Goal: Task Accomplishment & Management: Manage account settings

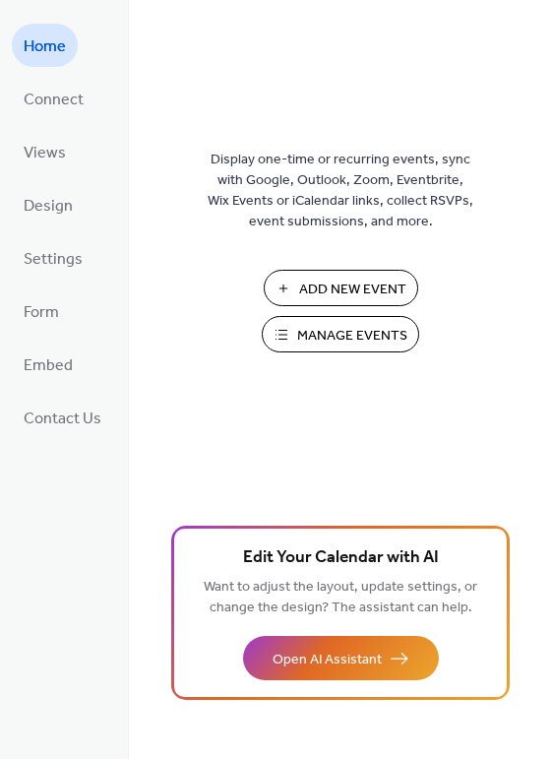
click at [329, 340] on span "Manage Events" at bounding box center [352, 336] width 110 height 21
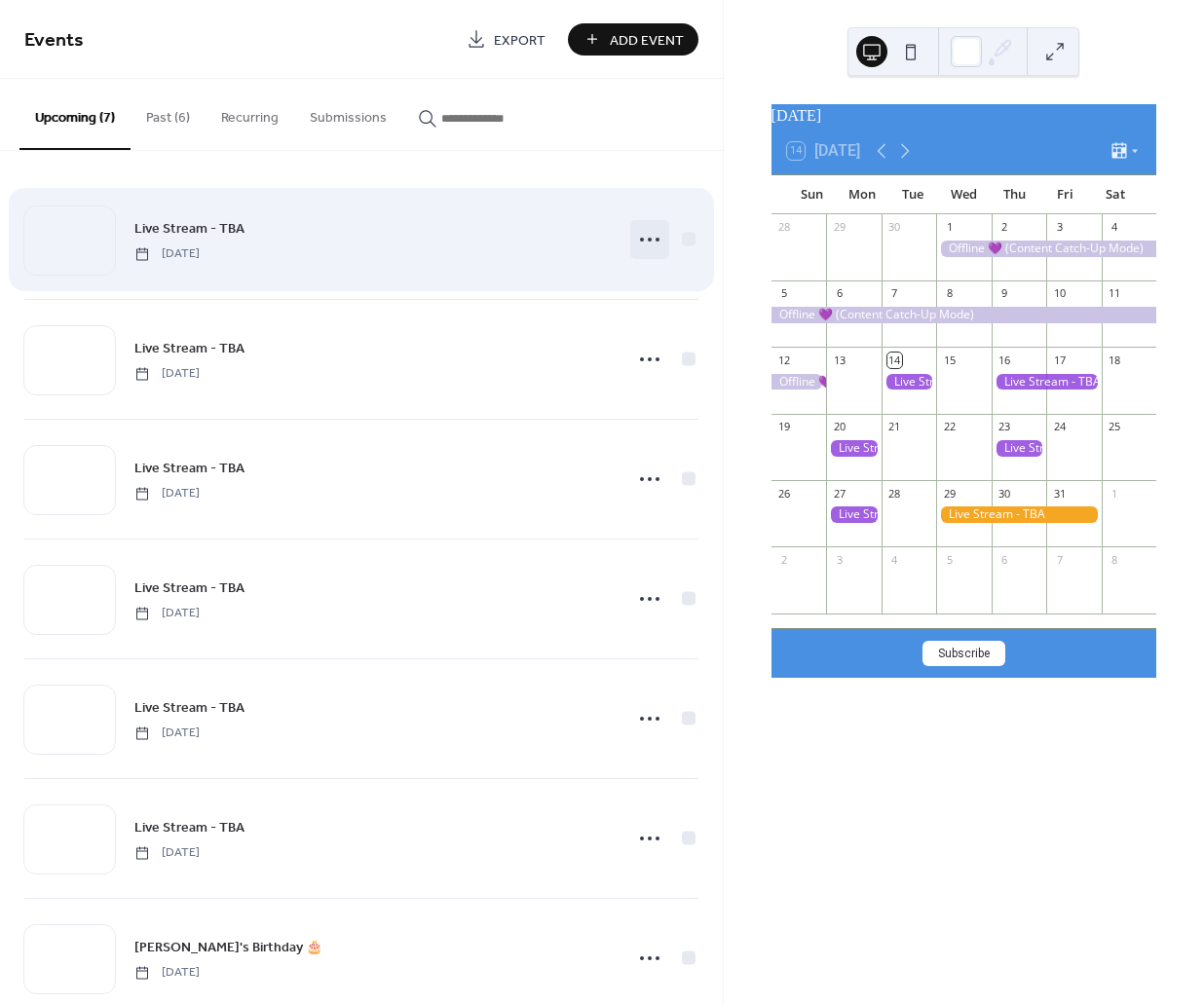
click at [645, 241] on icon at bounding box center [650, 239] width 32 height 32
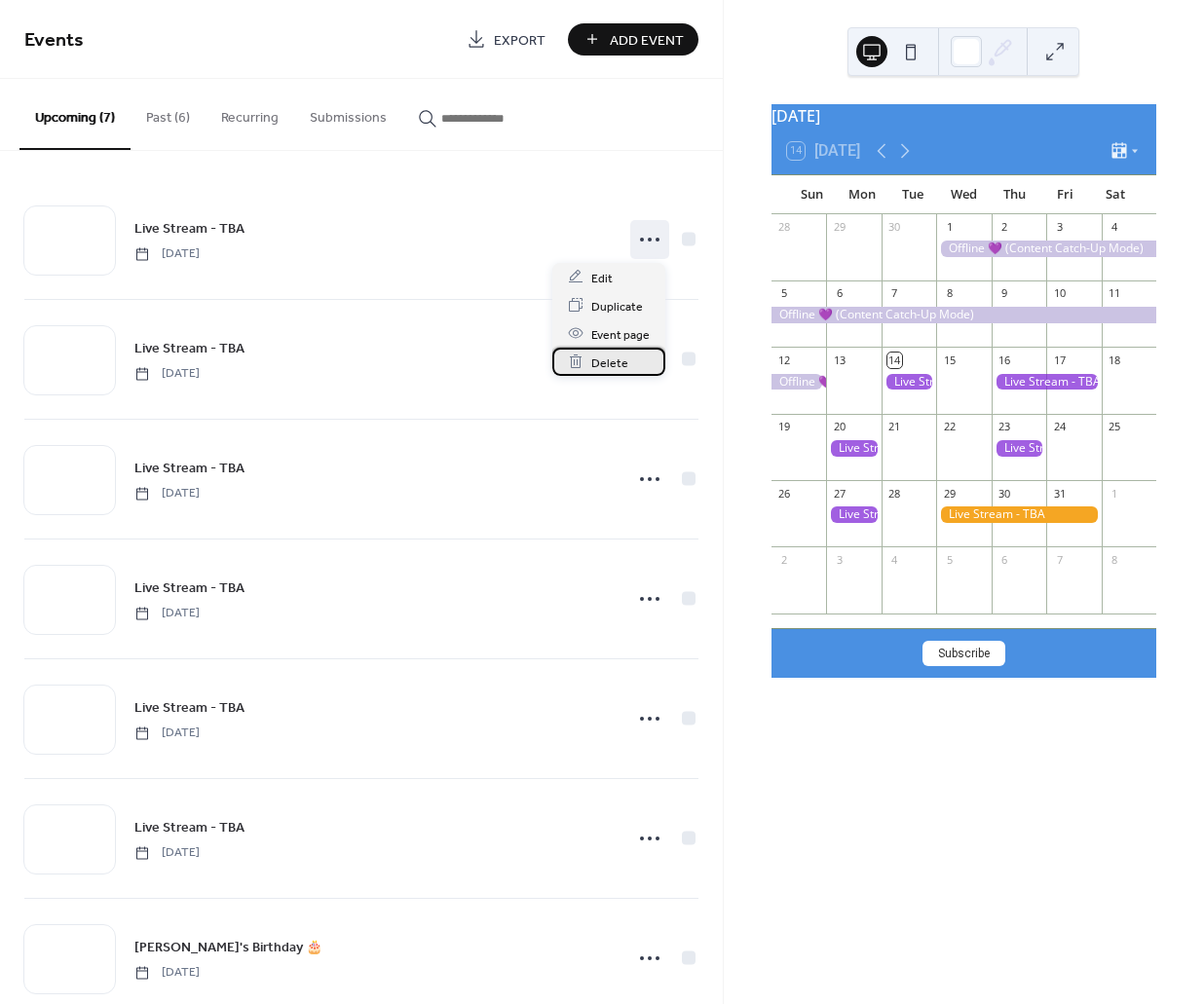
click at [645, 368] on div "Delete" at bounding box center [608, 362] width 113 height 29
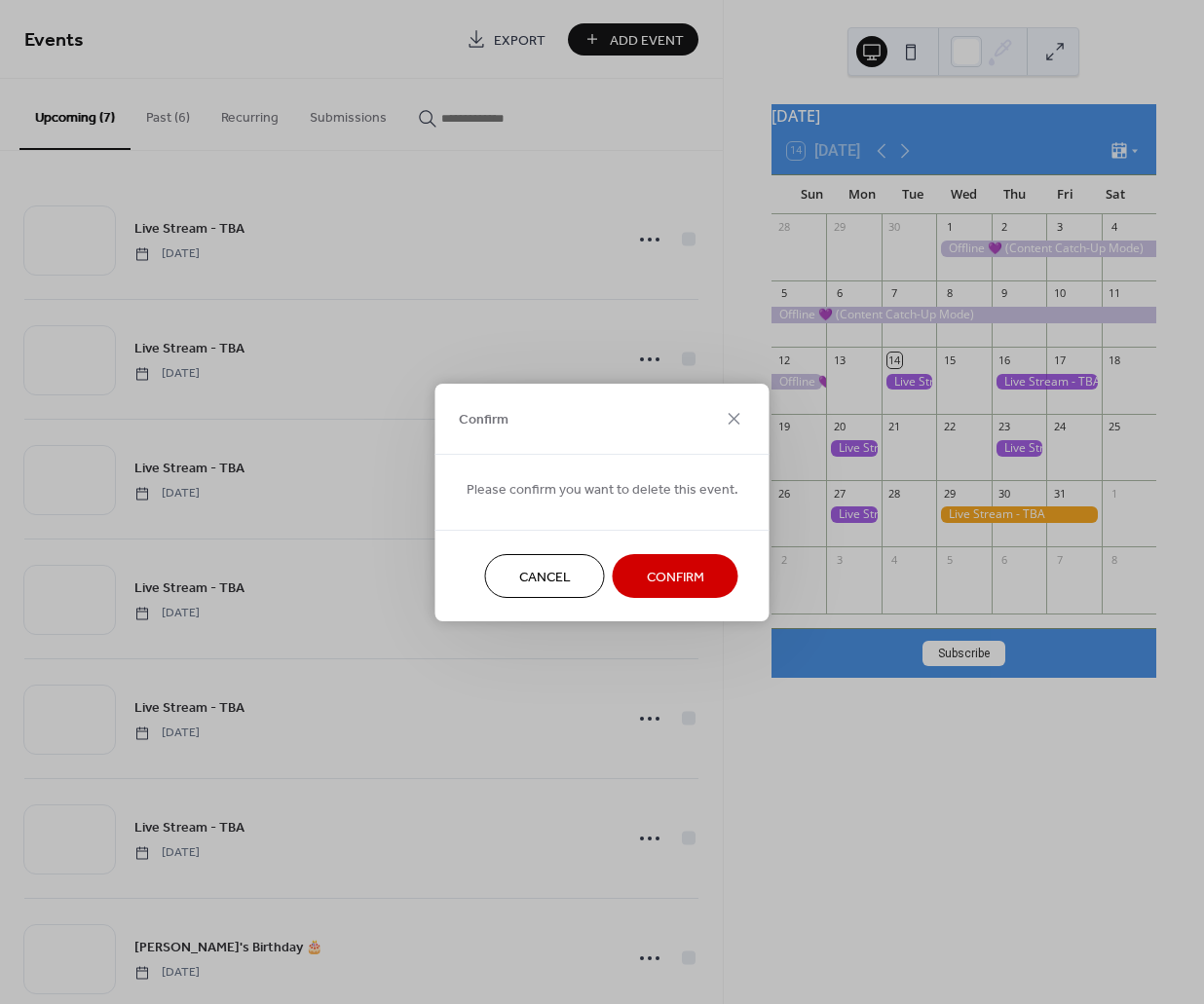
click at [671, 575] on span "Confirm" at bounding box center [676, 577] width 57 height 21
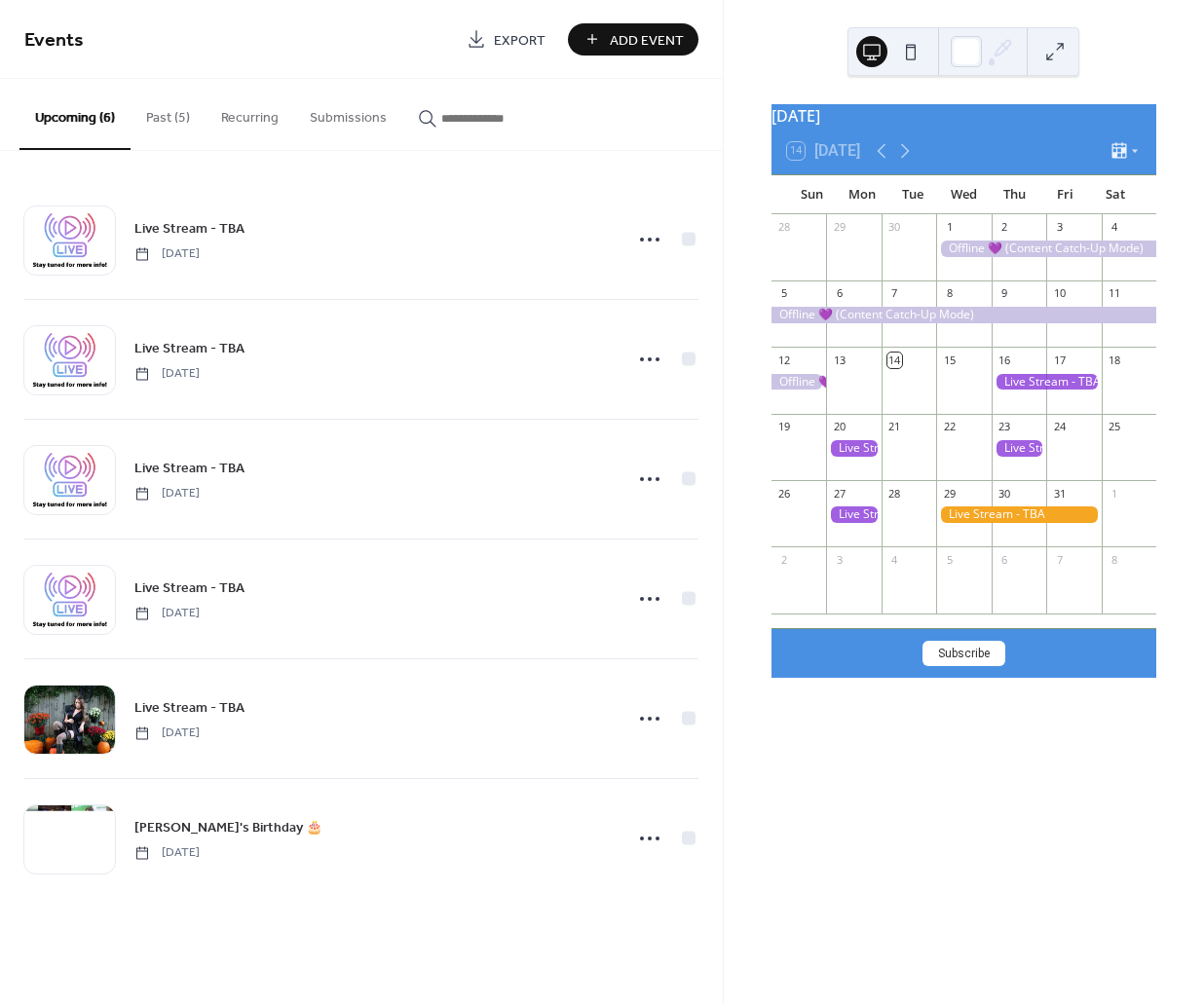
click at [162, 107] on button "Past (5)" at bounding box center [168, 114] width 75 height 69
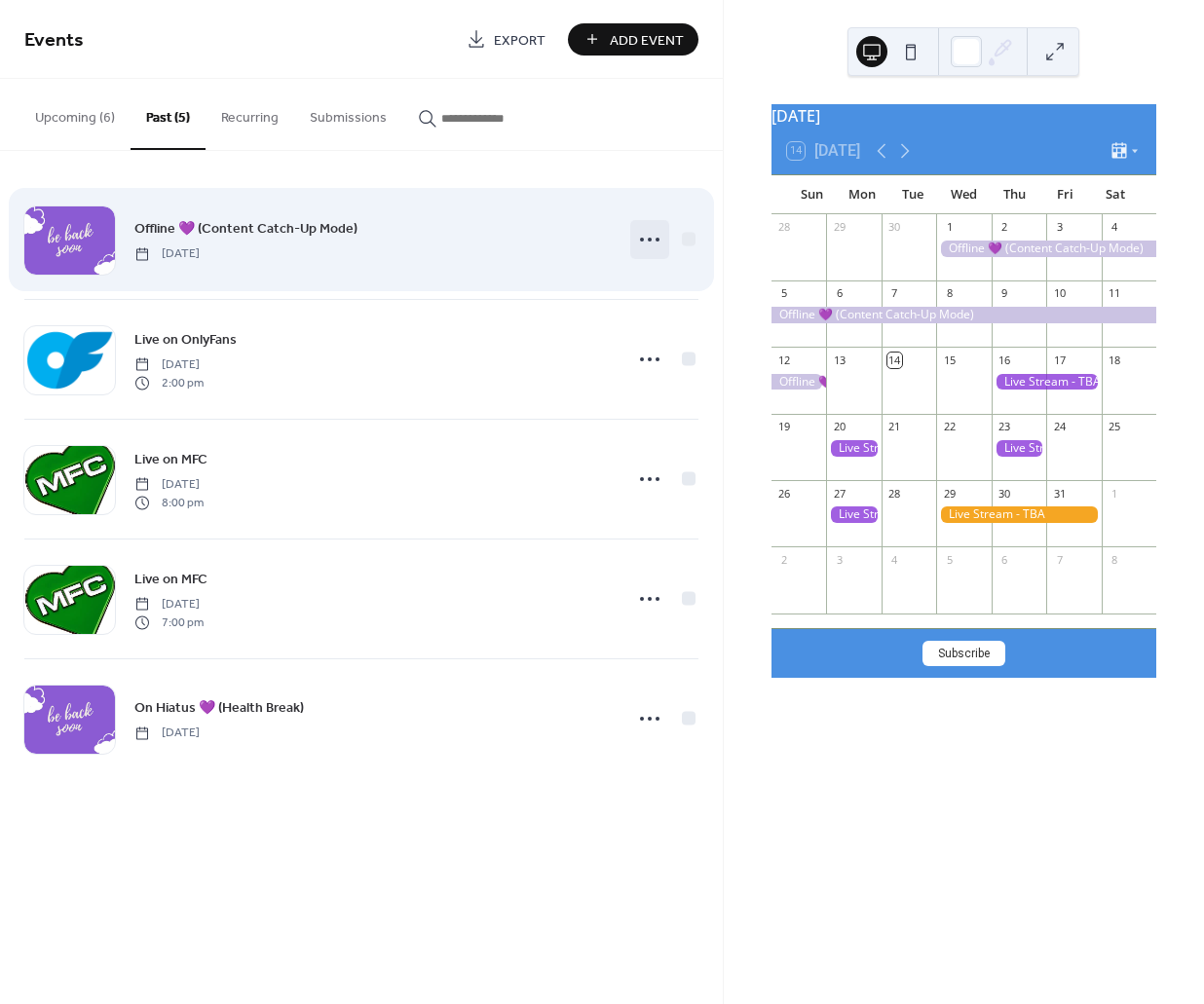
click at [651, 238] on circle at bounding box center [650, 239] width 4 height 4
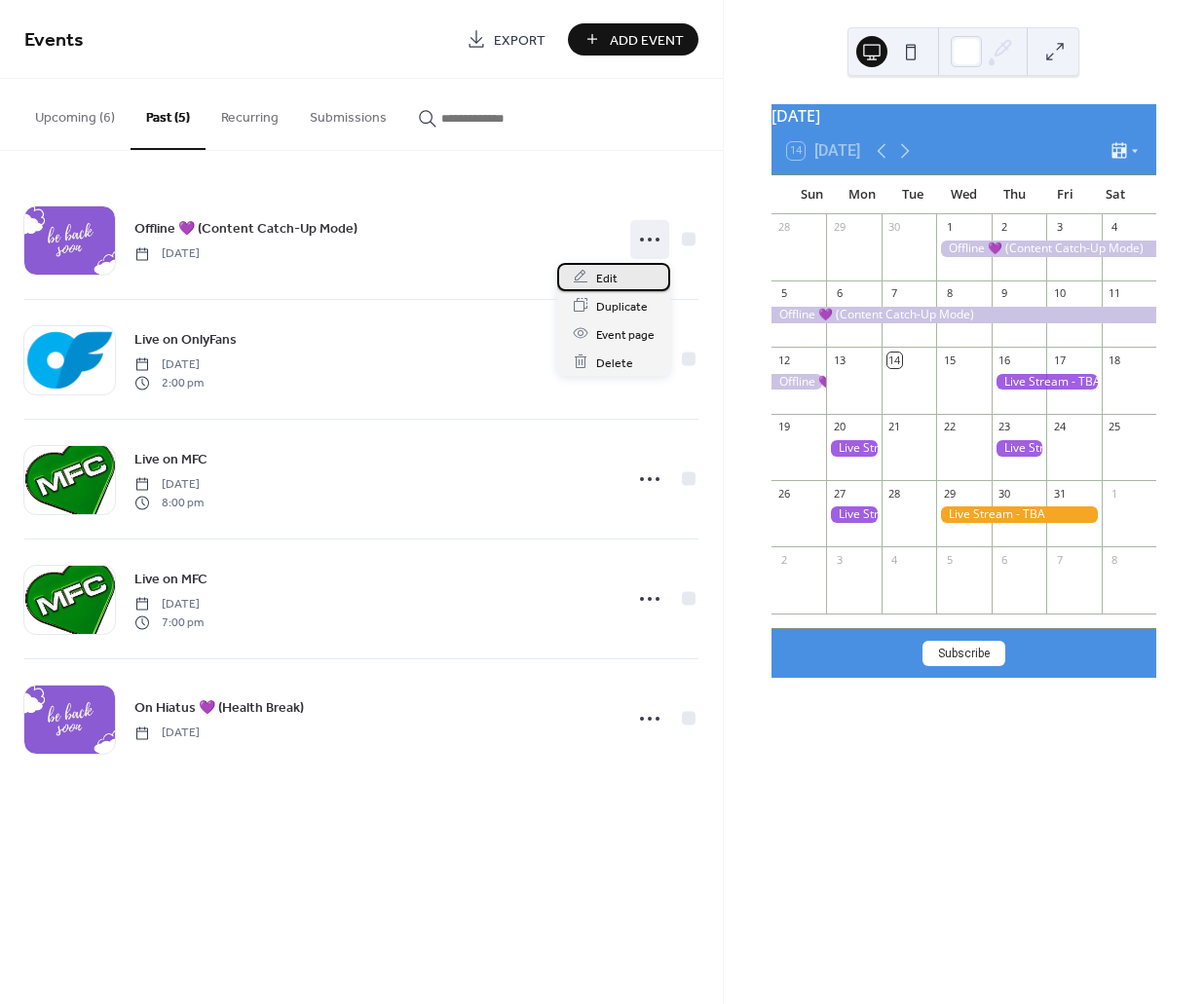
click at [630, 272] on div "Edit" at bounding box center [613, 277] width 113 height 29
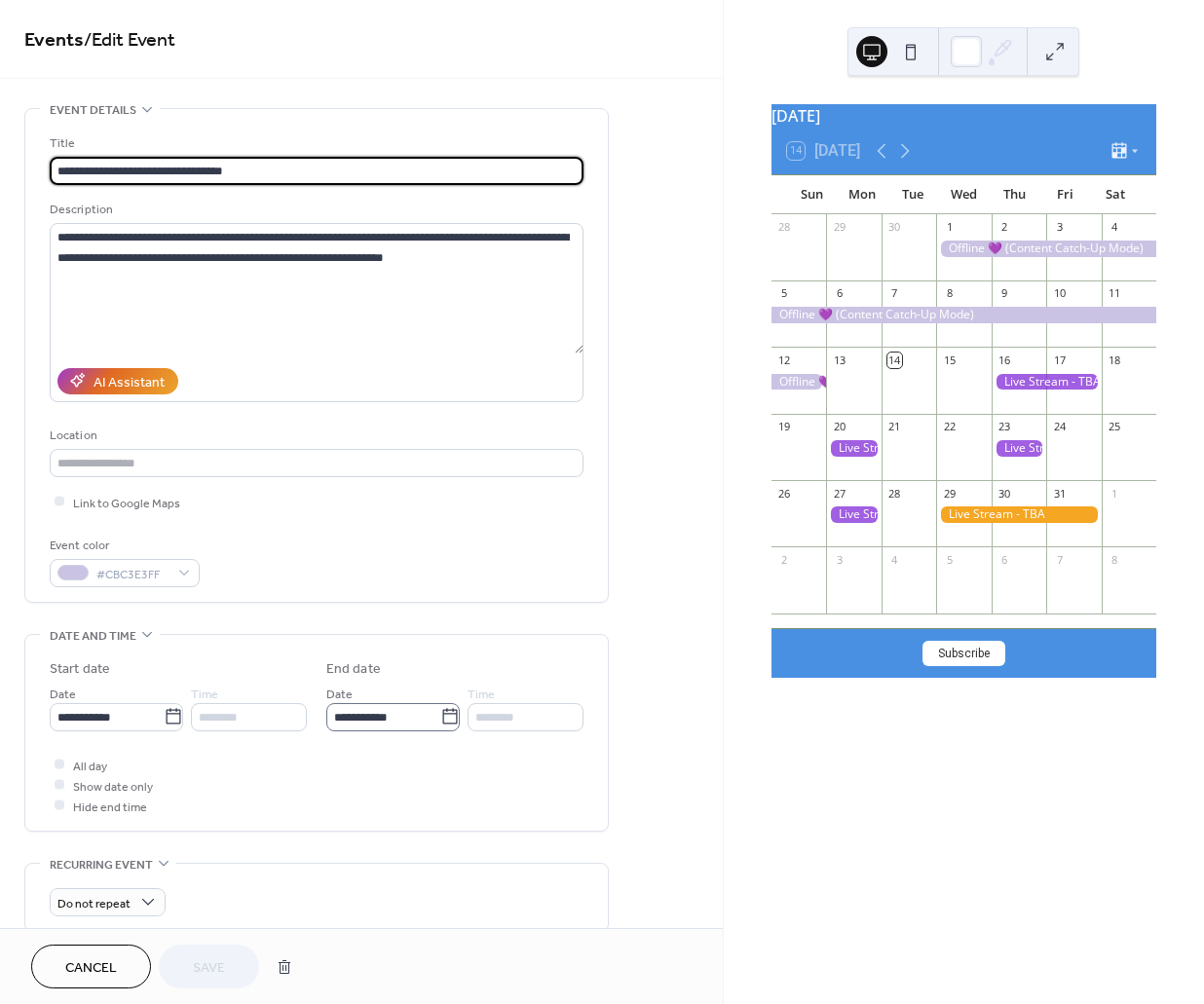
click at [440, 719] on icon at bounding box center [450, 717] width 20 height 20
click at [435, 719] on input "**********" at bounding box center [383, 717] width 114 height 29
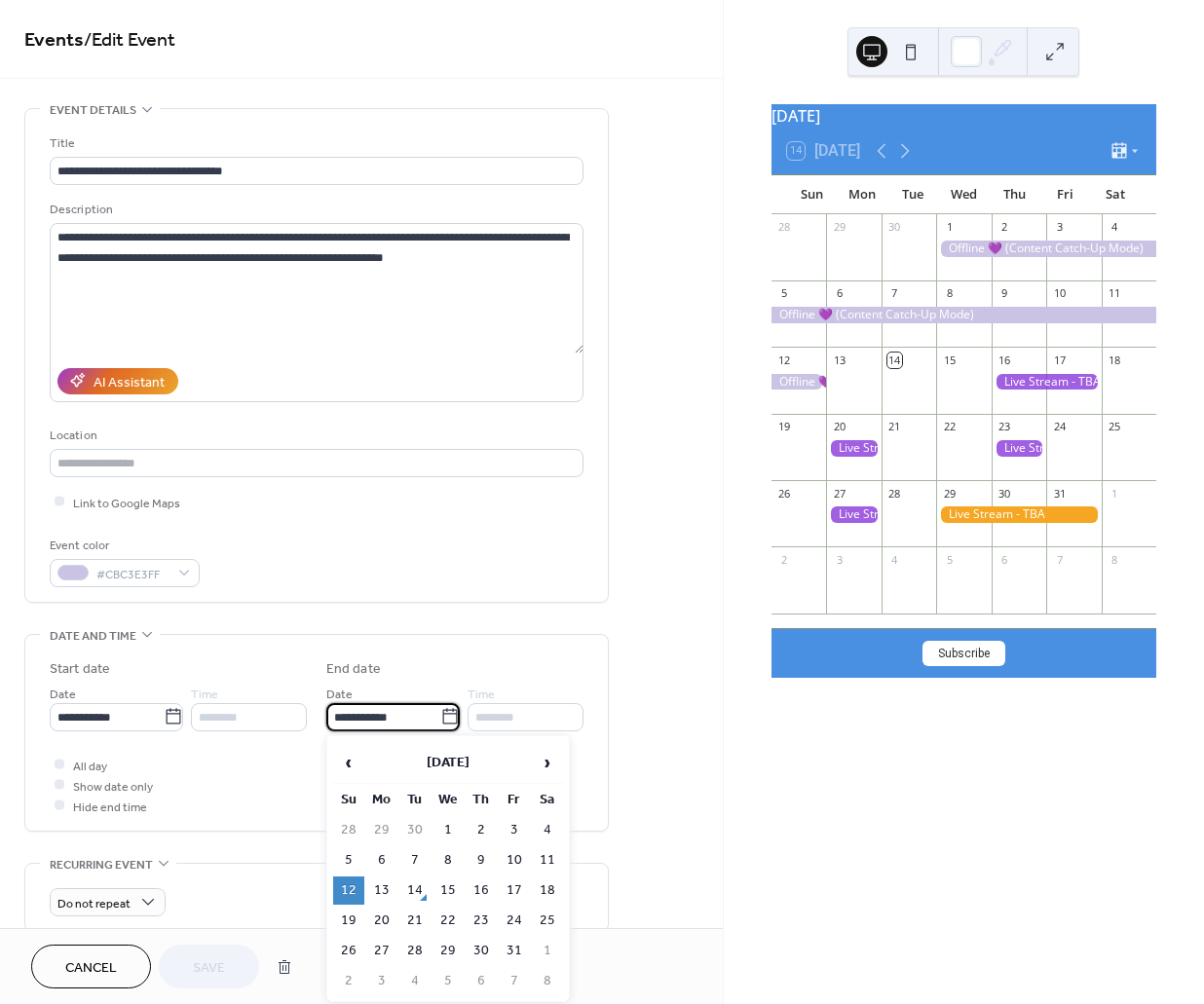
click at [453, 882] on td "15" at bounding box center [448, 890] width 32 height 29
type input "**********"
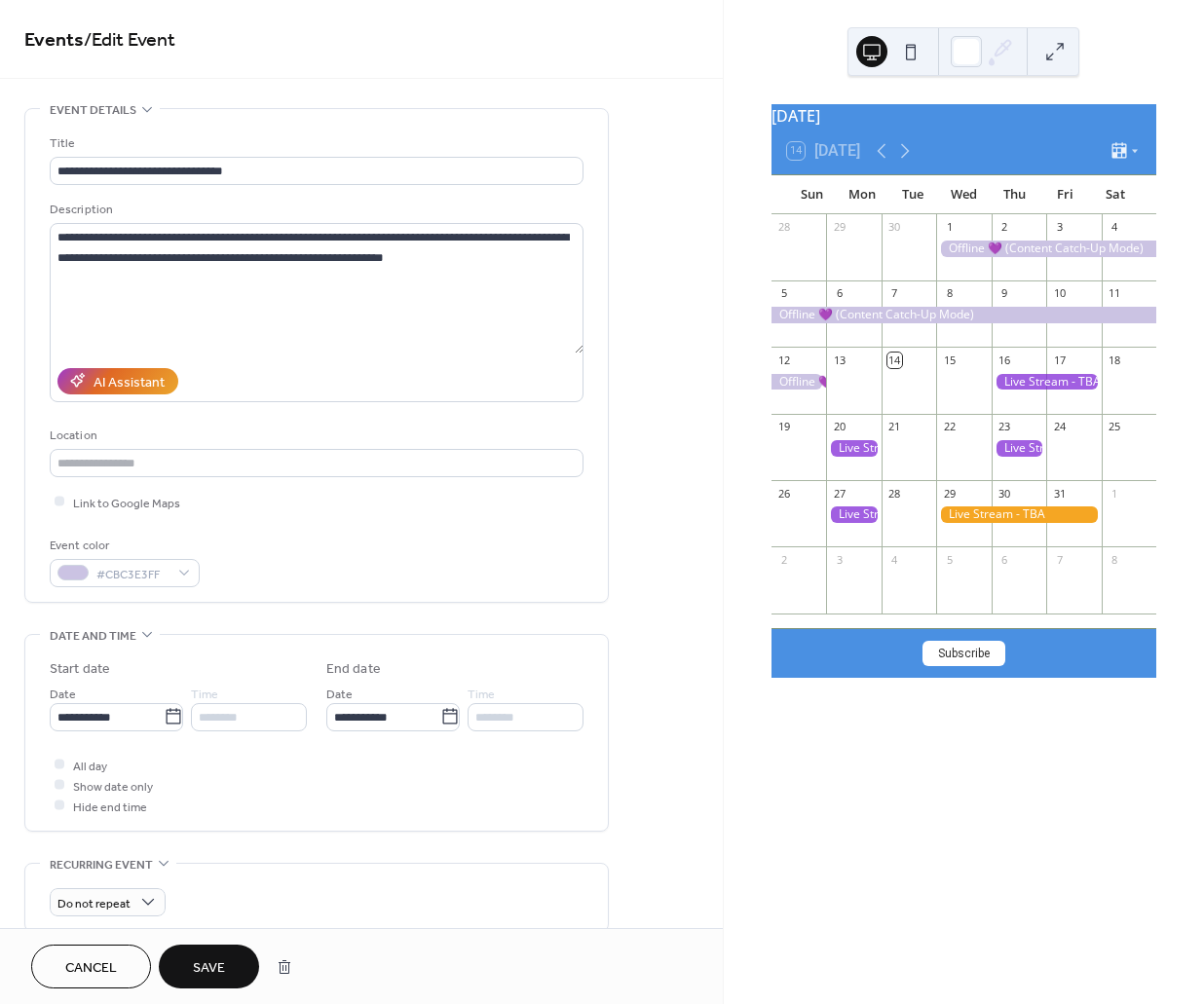
click at [201, 965] on span "Save" at bounding box center [209, 968] width 32 height 21
